Goal: Information Seeking & Learning: Learn about a topic

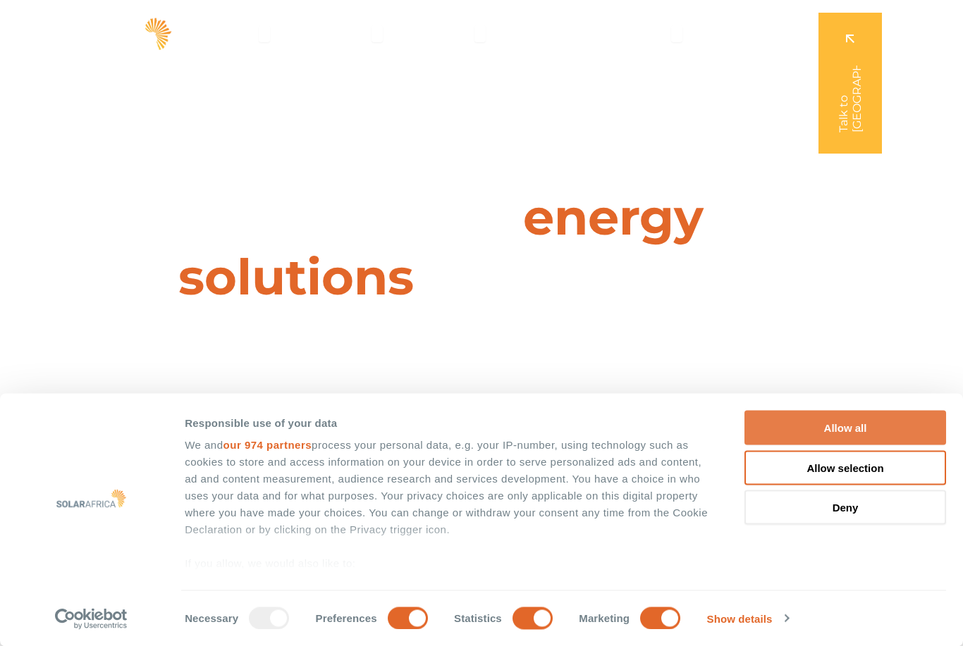
click at [829, 432] on button "Allow all" at bounding box center [845, 428] width 202 height 35
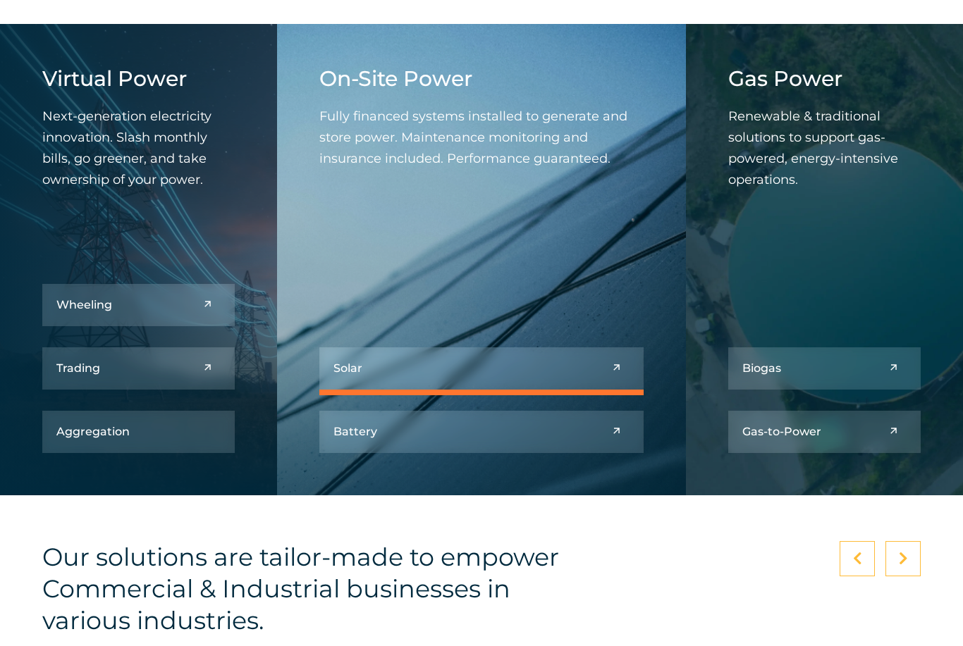
scroll to position [1693, 0]
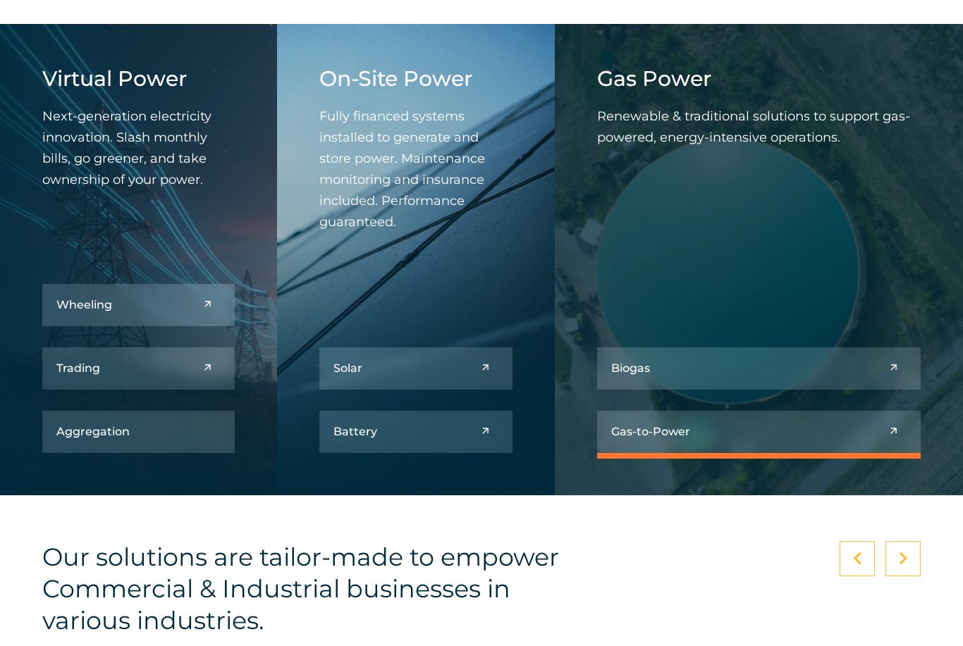
click at [759, 453] on link at bounding box center [759, 432] width 324 height 42
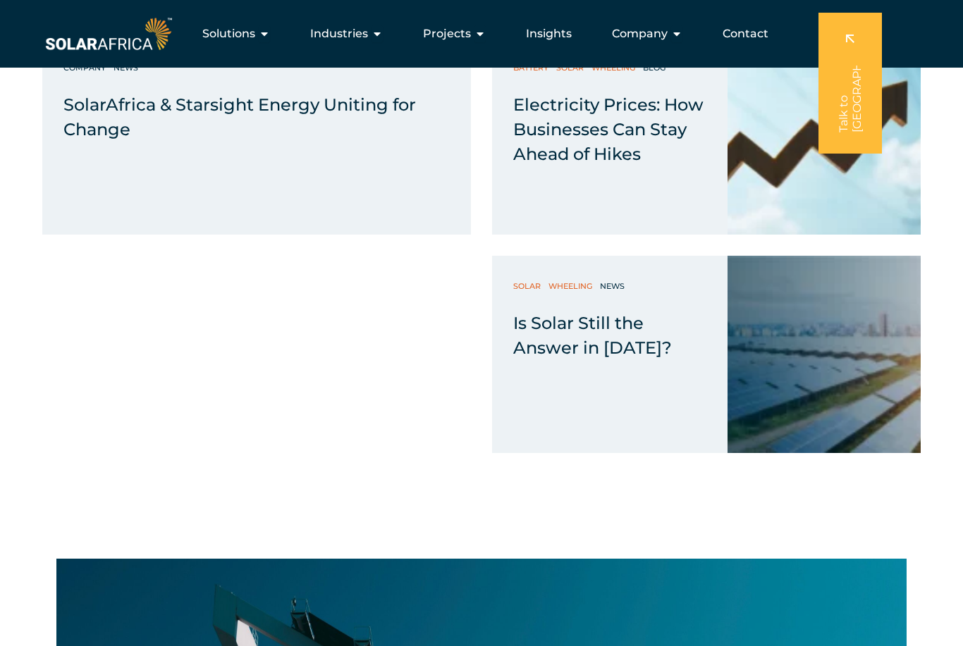
scroll to position [1728, 0]
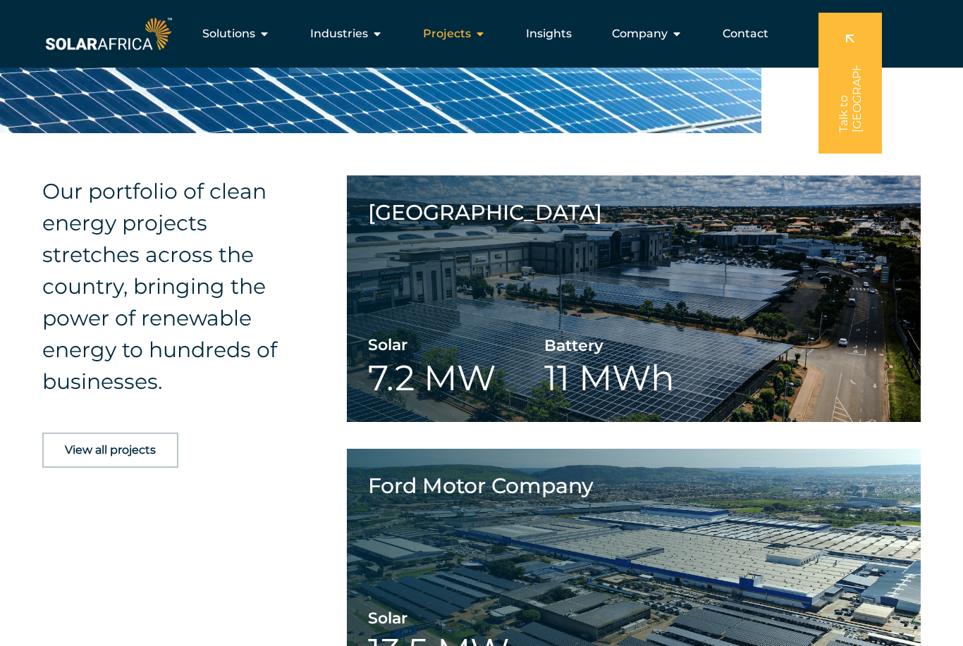
click at [467, 42] on span "Projects" at bounding box center [447, 33] width 48 height 17
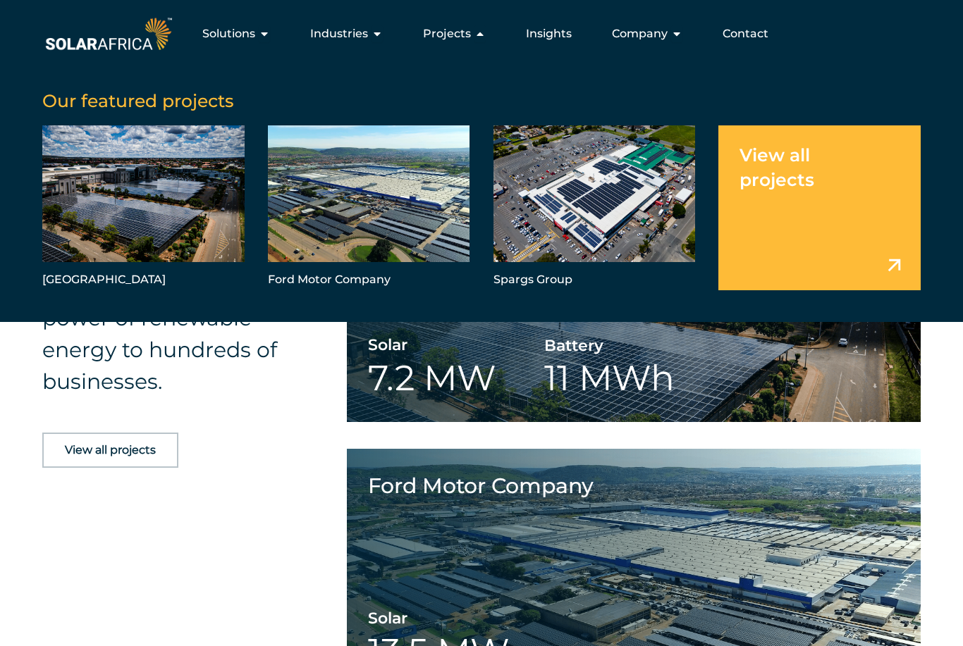
click at [295, 503] on div "View all projects" at bounding box center [171, 468] width 258 height 70
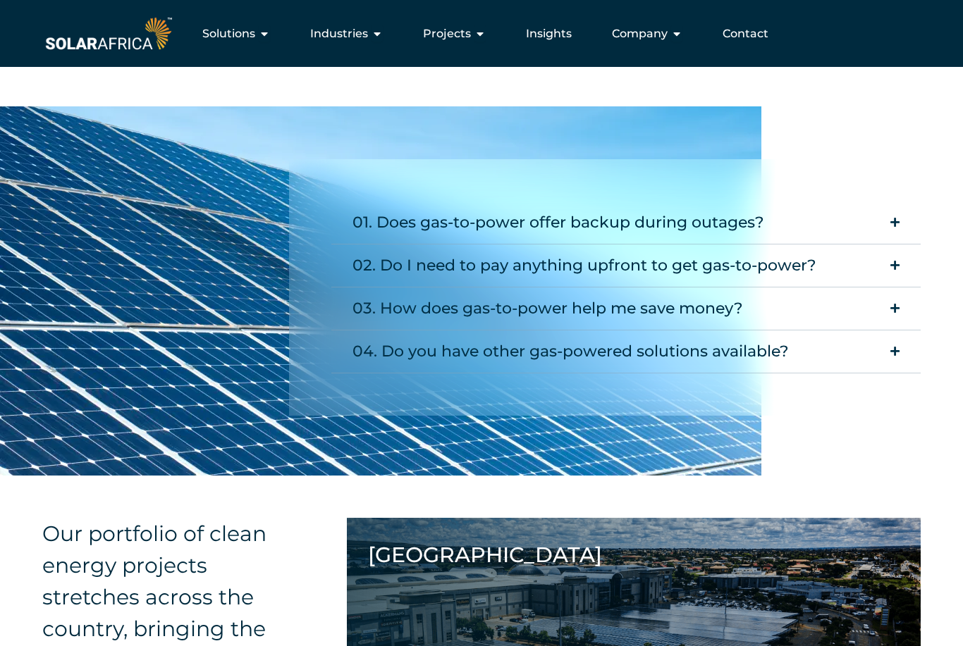
scroll to position [1383, 0]
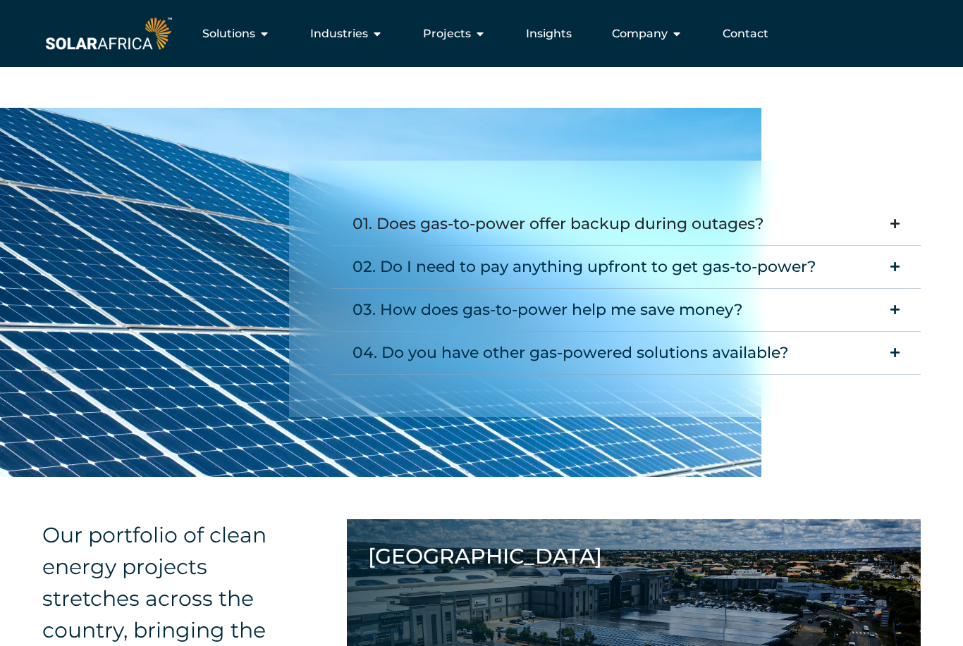
click at [725, 239] on div "01. Does gas-to-power offer backup during outages?" at bounding box center [558, 225] width 412 height 28
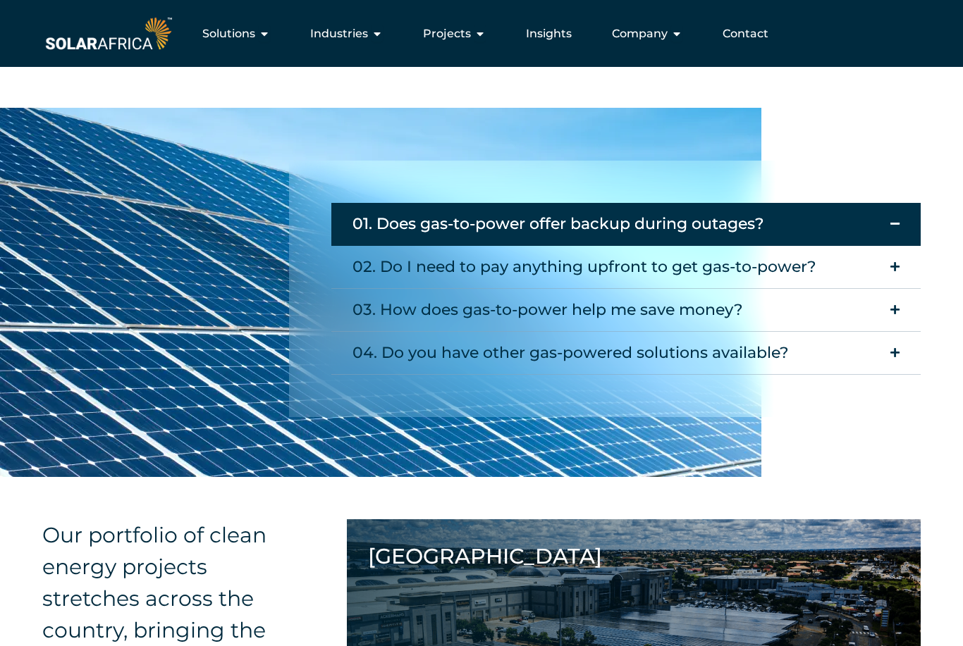
scroll to position [1384, 0]
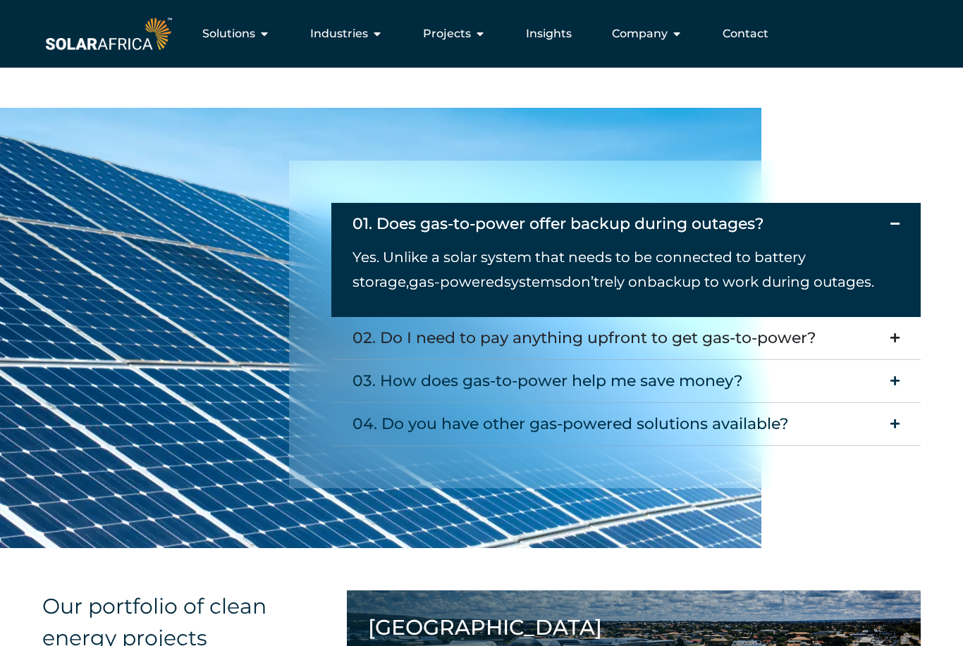
click at [682, 352] on div "02. Do I need to pay anything upfront to get gas-to-power?" at bounding box center [584, 338] width 464 height 28
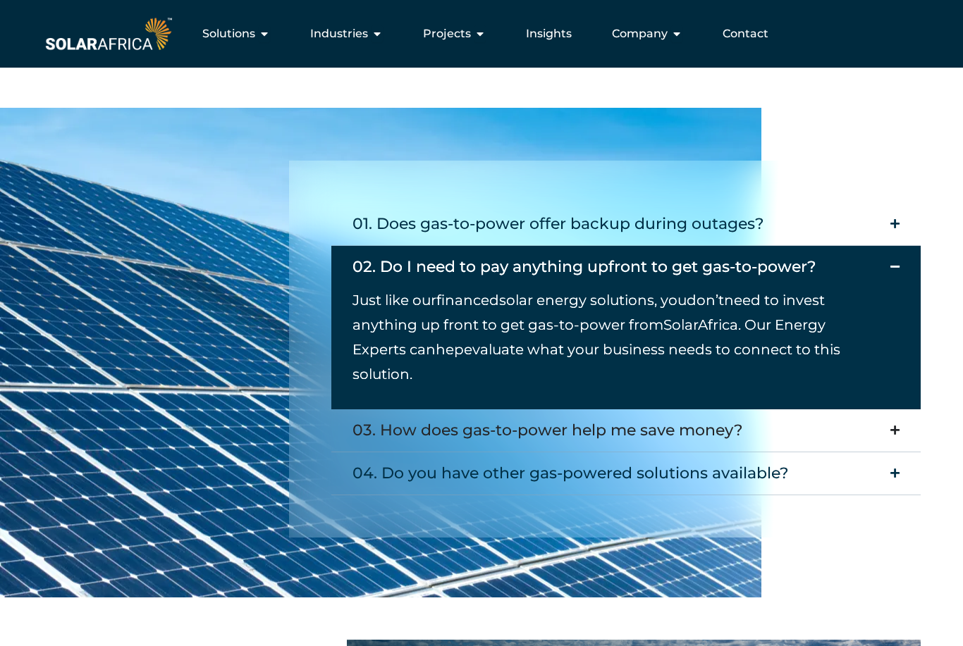
click at [655, 447] on summary "03. How does gas-to-power help me save money?" at bounding box center [625, 431] width 589 height 43
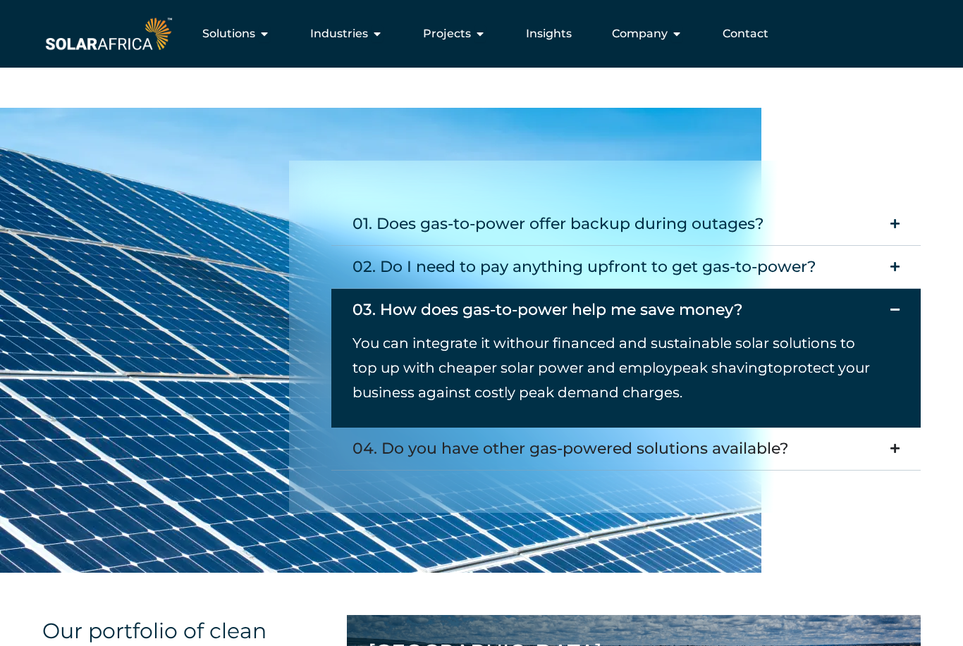
click at [622, 463] on div "04. Do you have other gas-powered solutions available?" at bounding box center [570, 449] width 436 height 28
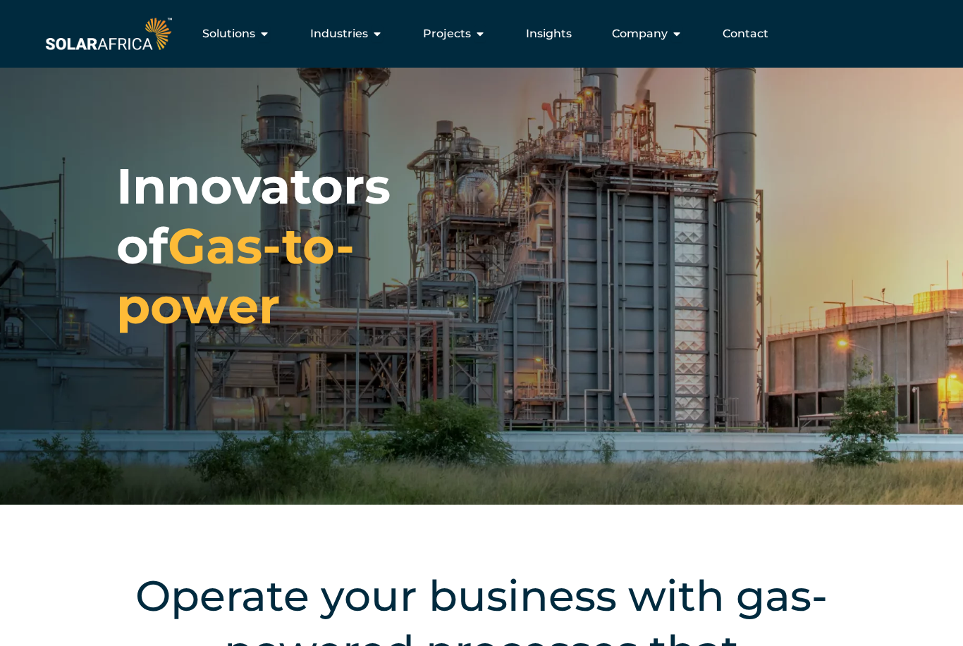
scroll to position [0, 0]
